Goal: Information Seeking & Learning: Learn about a topic

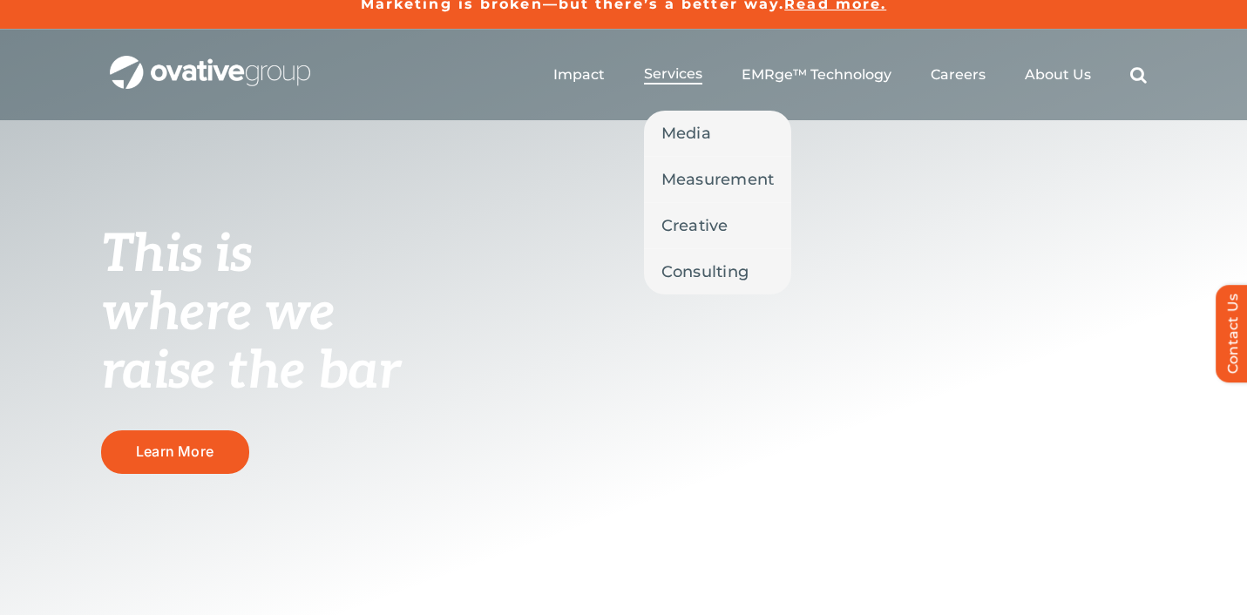
scroll to position [17, 0]
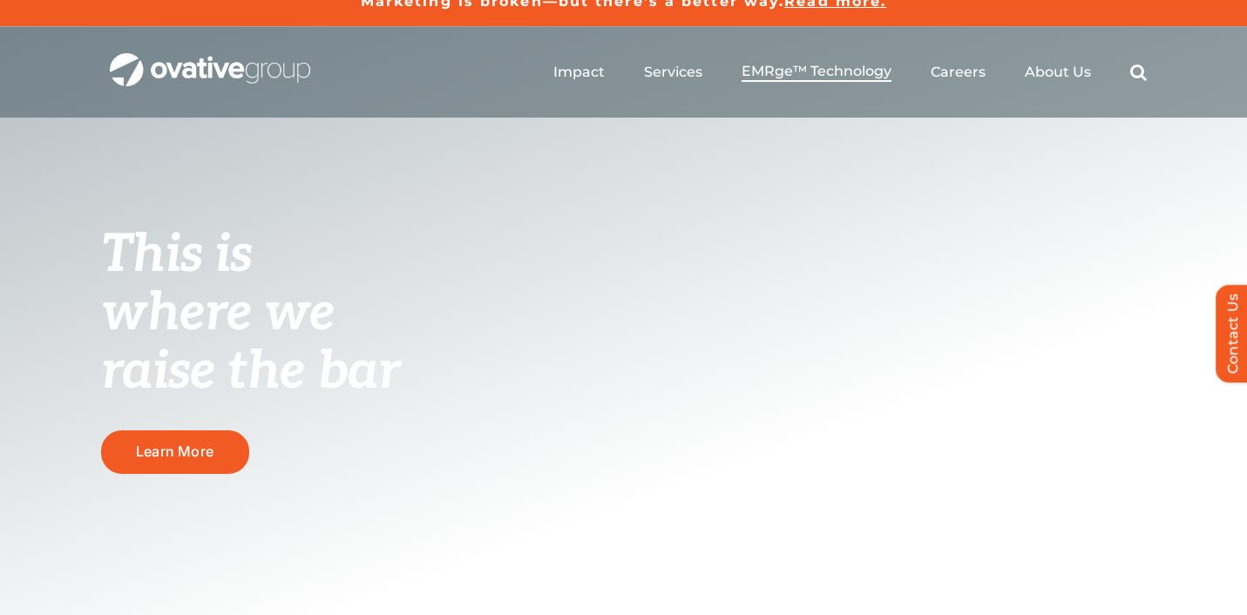
click at [798, 76] on span "EMRge™ Technology" at bounding box center [817, 71] width 150 height 17
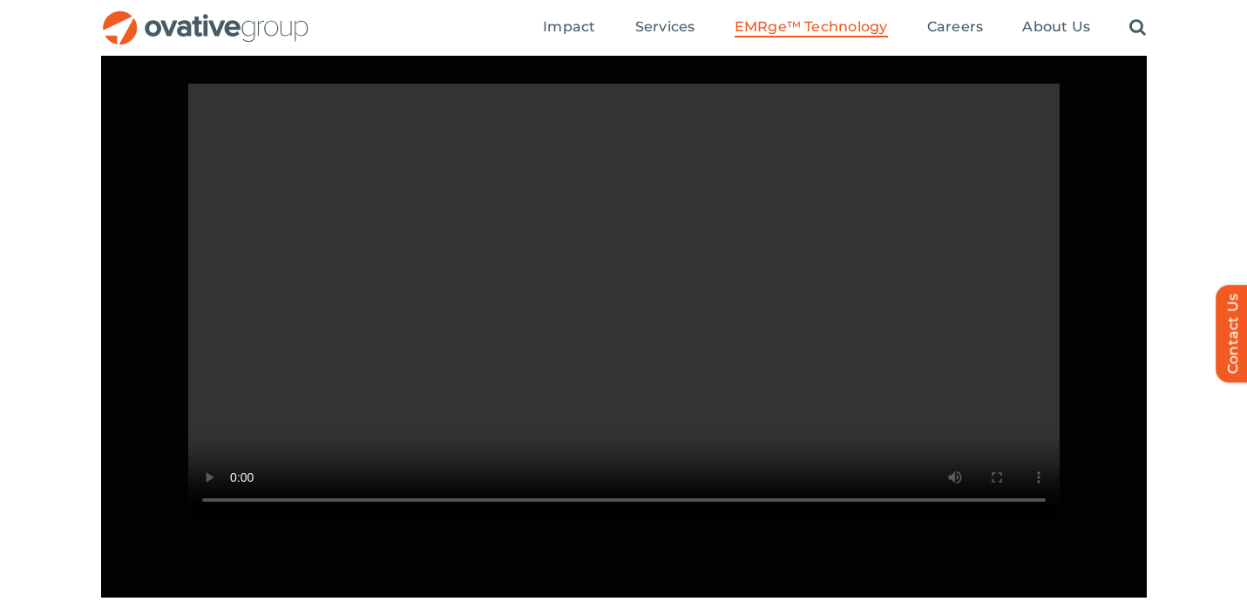
scroll to position [1653, 0]
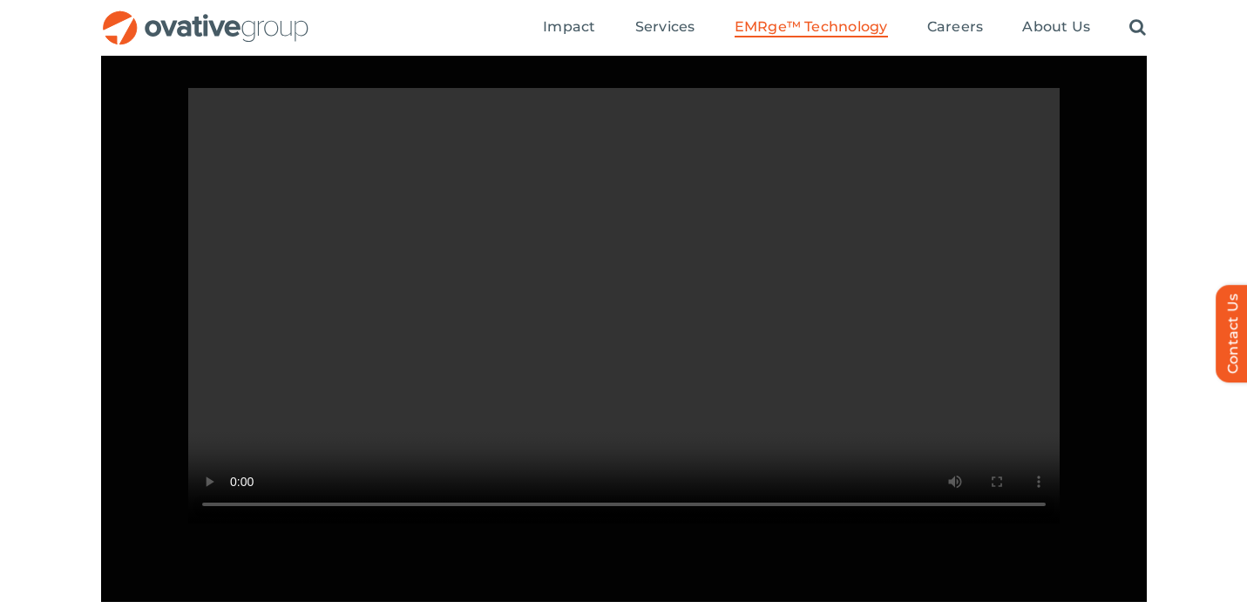
click at [830, 353] on video "Sorry, your browser doesn't support embedded videos." at bounding box center [624, 306] width 872 height 436
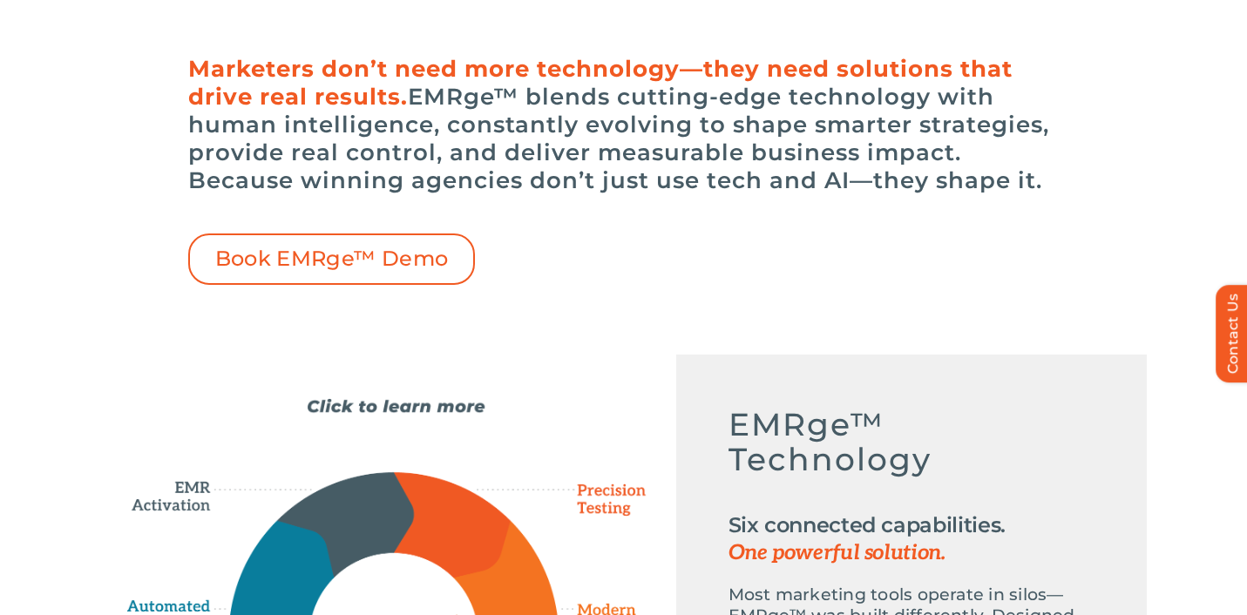
scroll to position [0, 0]
